Goal: Use online tool/utility: Utilize a website feature to perform a specific function

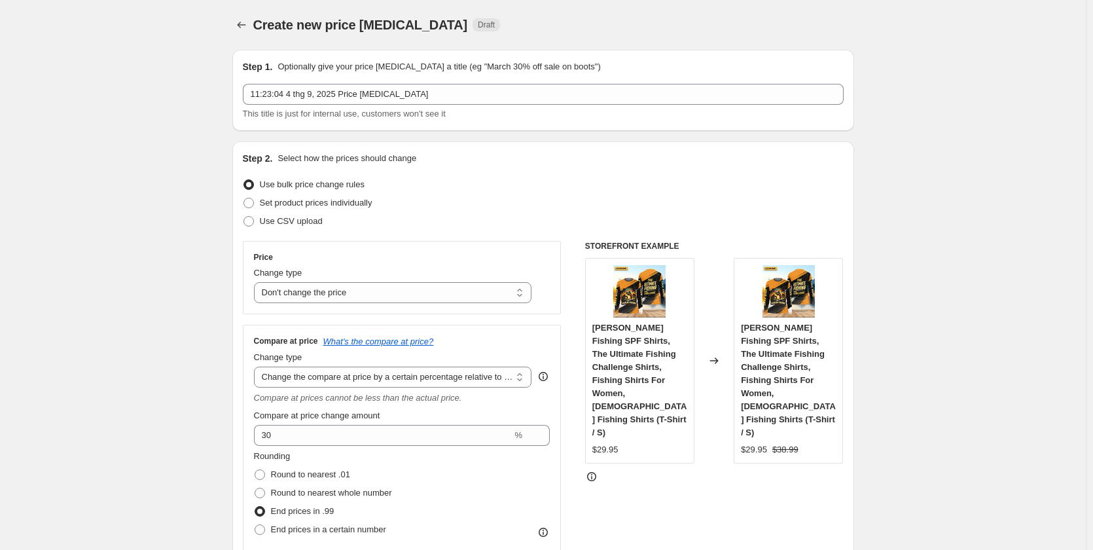
select select "no_change"
select select "pp"
select select "tag"
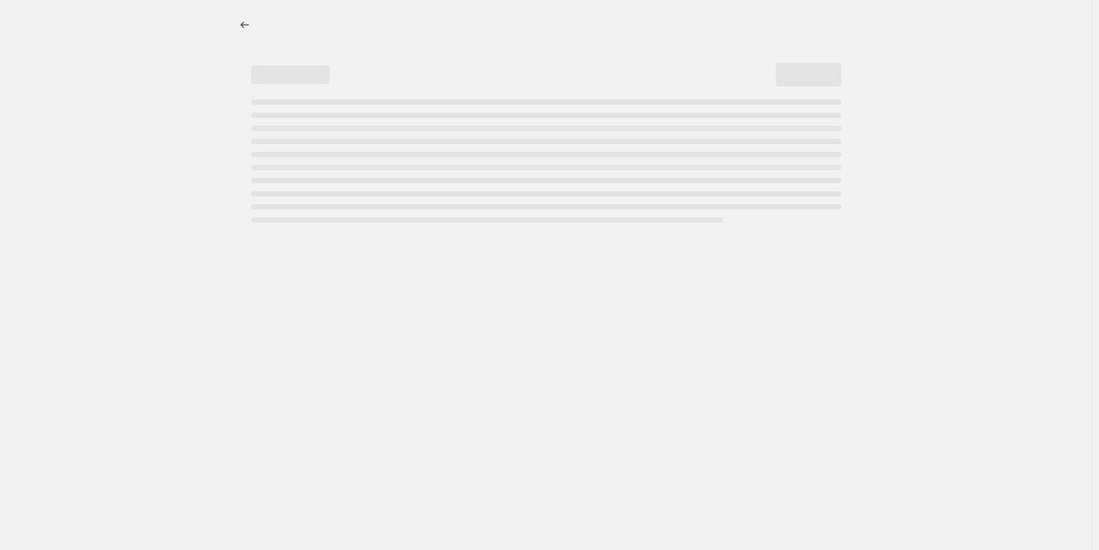
select select "percentage"
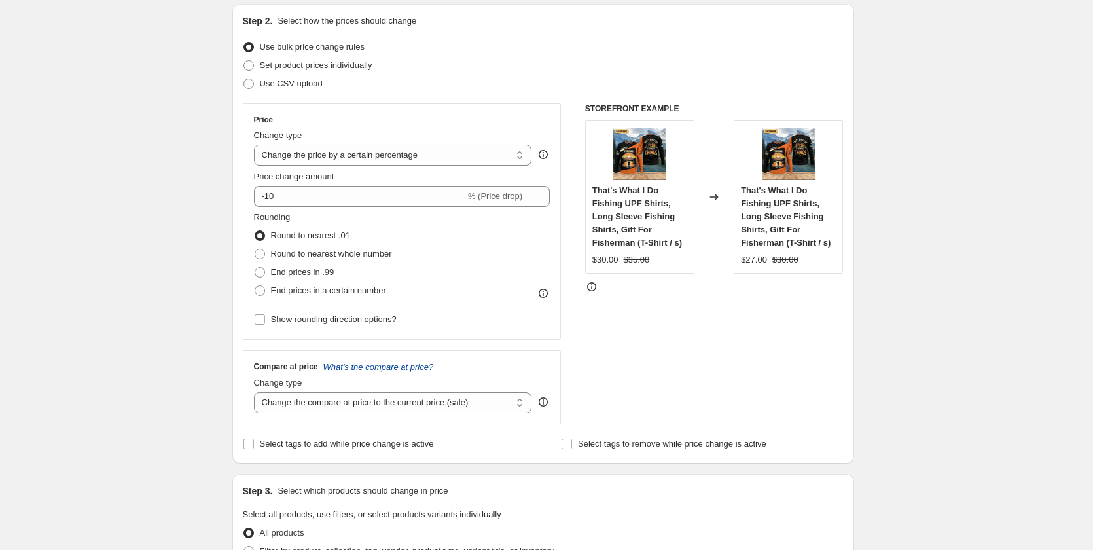
scroll to position [131, 0]
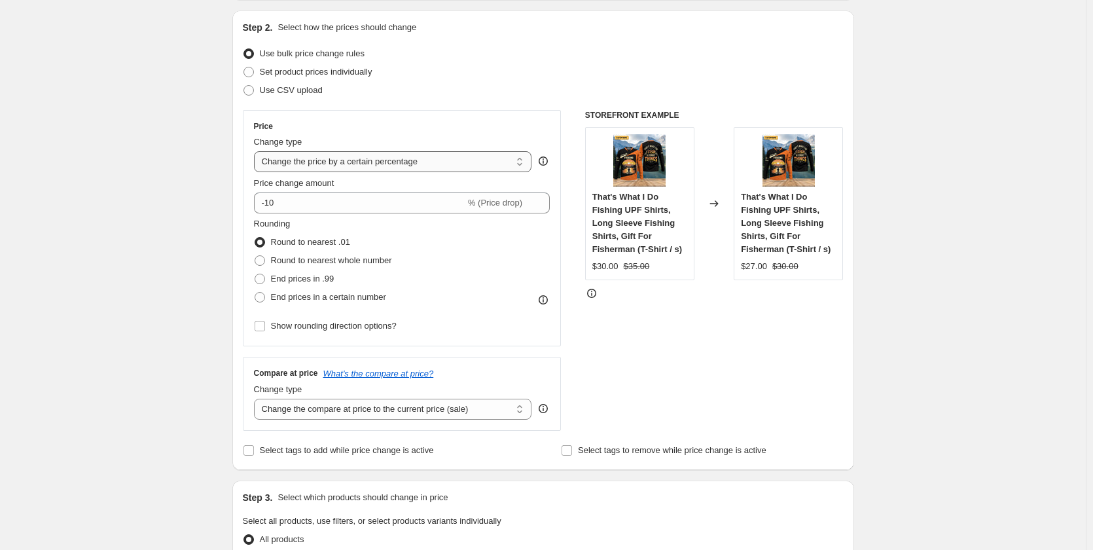
click at [344, 163] on select "Change the price to a certain amount Change the price by a certain amount Chang…" at bounding box center [393, 161] width 278 height 21
click at [944, 161] on div "Create new price change job. This page is ready Create new price change job Dra…" at bounding box center [543, 533] width 1086 height 1329
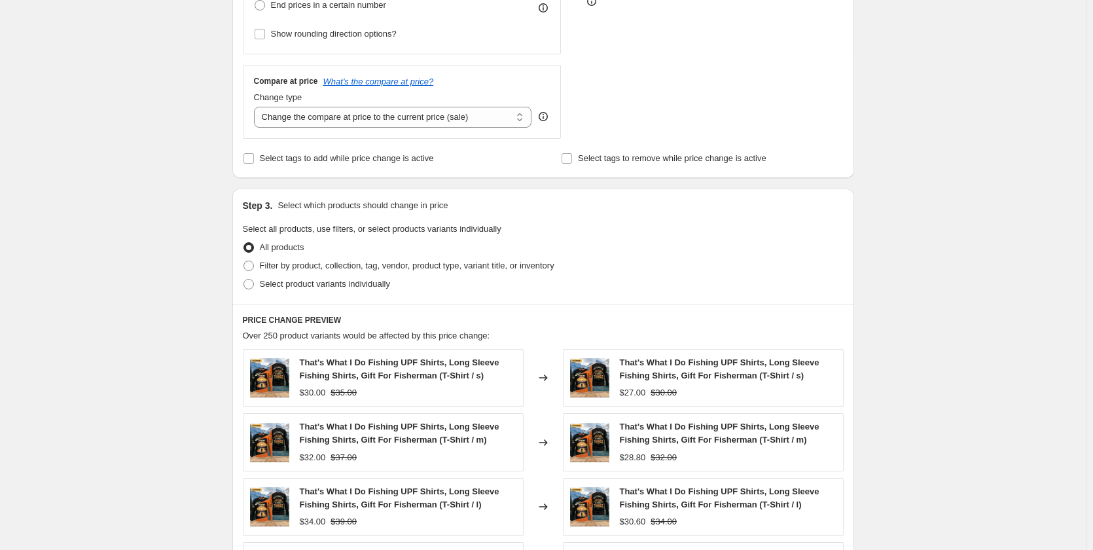
scroll to position [458, 0]
